Goal: Task Accomplishment & Management: Use online tool/utility

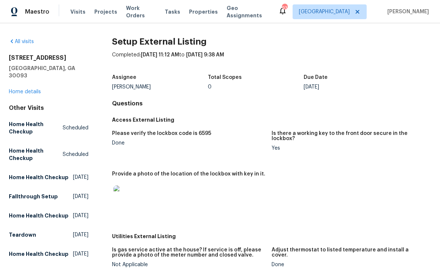
scroll to position [24, 0]
click at [35, 89] on link "Home details" at bounding box center [25, 91] width 32 height 5
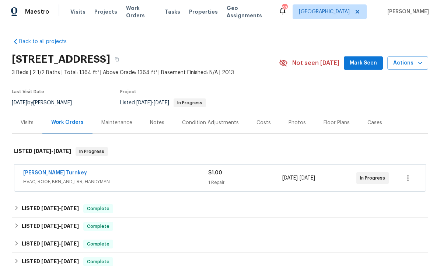
click at [37, 174] on link "[PERSON_NAME] Turnkey" at bounding box center [55, 172] width 64 height 5
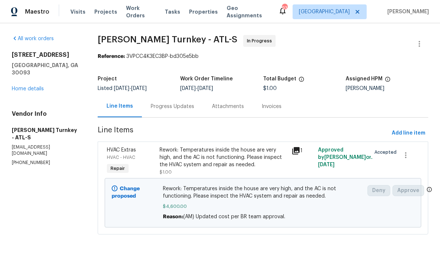
click at [146, 11] on span "Work Orders" at bounding box center [141, 11] width 30 height 15
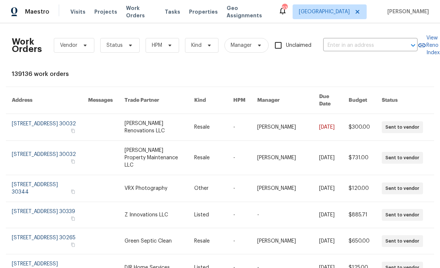
click at [375, 50] on input "text" at bounding box center [360, 45] width 74 height 11
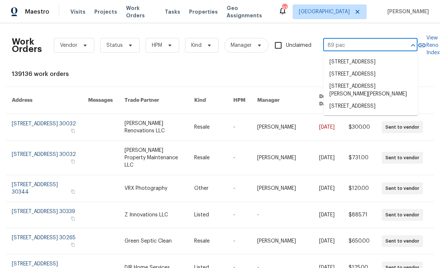
type input "89 pace"
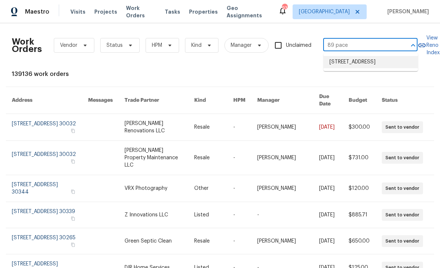
click at [379, 68] on li "[STREET_ADDRESS]" at bounding box center [370, 62] width 94 height 12
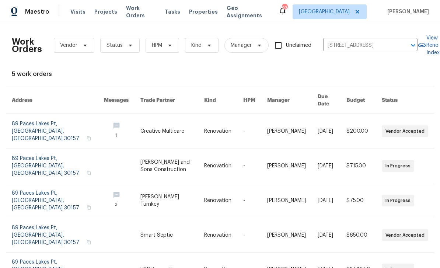
scroll to position [0, 0]
click at [67, 183] on link at bounding box center [58, 200] width 92 height 35
